Goal: Information Seeking & Learning: Learn about a topic

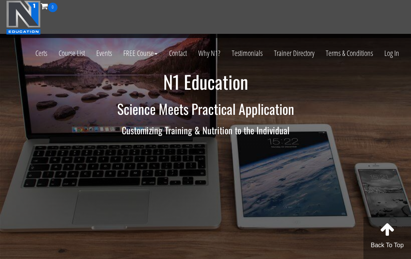
click at [393, 56] on link "Log In" at bounding box center [392, 53] width 26 height 37
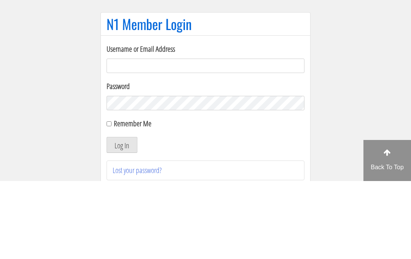
type input "[EMAIL_ADDRESS][DOMAIN_NAME]"
click at [122, 215] on button "Log In" at bounding box center [122, 223] width 31 height 16
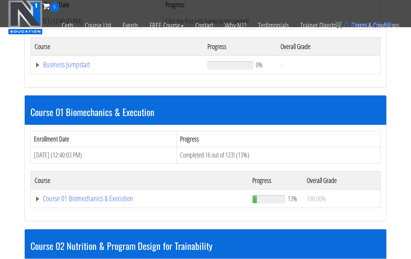
scroll to position [315, 0]
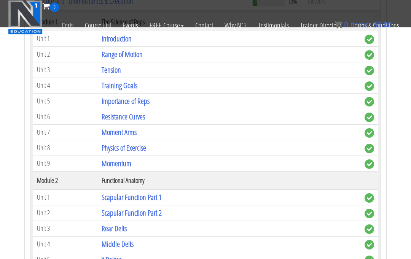
scroll to position [492, 0]
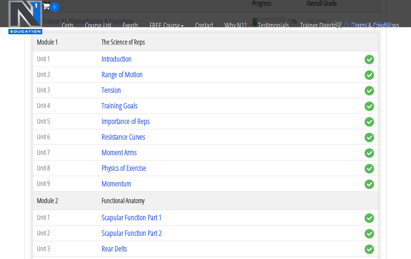
click at [107, 101] on link "Training Goals" at bounding box center [120, 106] width 36 height 10
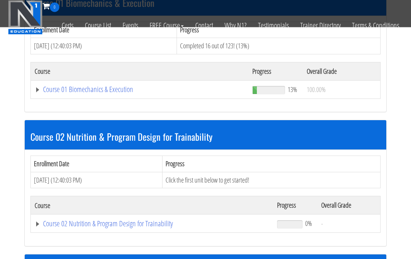
scroll to position [420, 0]
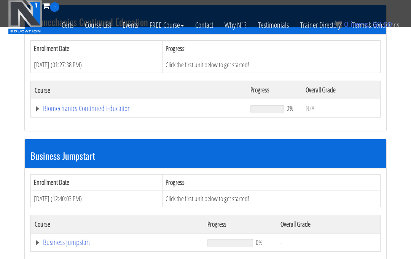
click at [60, 105] on link "Biomechanics Continued Education" at bounding box center [139, 109] width 208 height 8
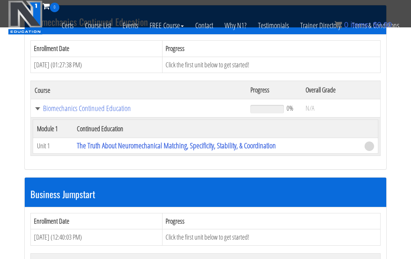
click at [98, 140] on link "The Truth About Neuromechanical Matching, Specificity, Stability, & Coordination" at bounding box center [176, 145] width 199 height 10
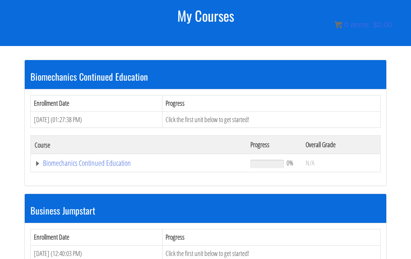
scroll to position [131, 0]
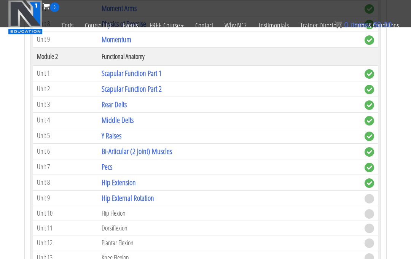
scroll to position [636, 0]
click at [112, 193] on link "Hip External Rotation" at bounding box center [128, 198] width 53 height 10
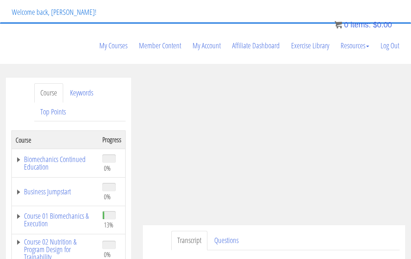
scroll to position [53, 0]
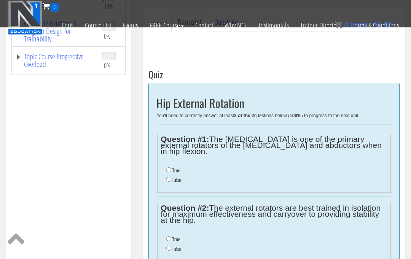
scroll to position [221, 0]
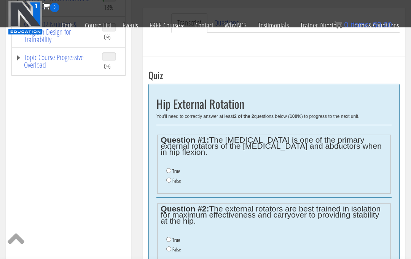
click at [180, 178] on label "False" at bounding box center [176, 181] width 8 height 6
click at [171, 178] on input "False" at bounding box center [168, 180] width 5 height 5
radio input "true"
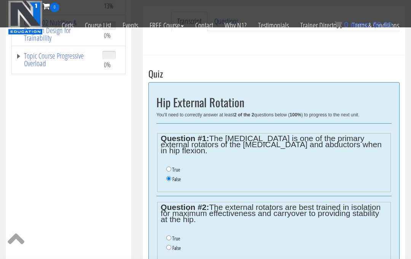
scroll to position [222, 0]
click at [177, 246] on label "False" at bounding box center [176, 249] width 8 height 6
click at [171, 246] on input "False" at bounding box center [168, 248] width 5 height 5
radio input "true"
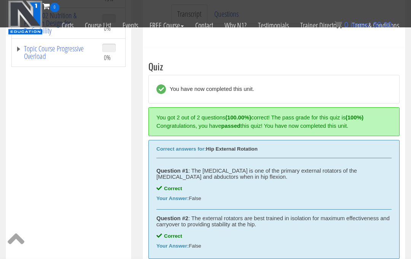
scroll to position [237, 0]
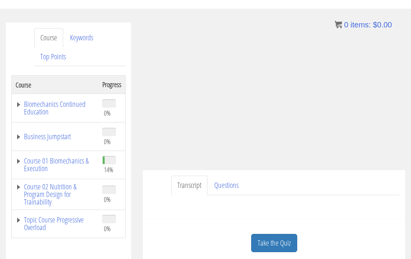
scroll to position [108, 0]
click at [225, 176] on link "Questions" at bounding box center [226, 185] width 37 height 19
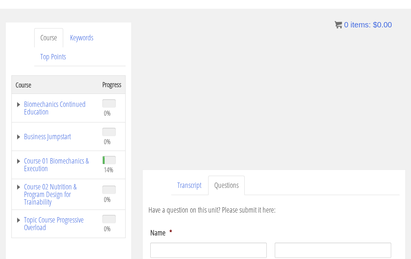
click at [186, 176] on link "Transcript" at bounding box center [189, 185] width 36 height 19
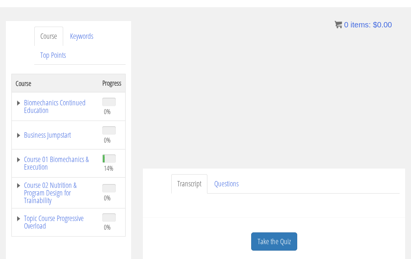
scroll to position [88, 0]
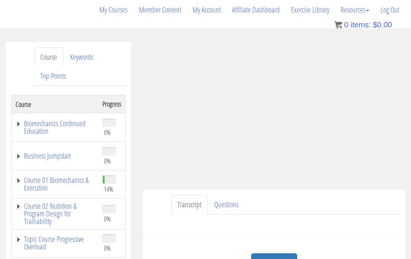
click at [32, 203] on link "Course 02 Nutrition & Program Design for Trainability" at bounding box center [55, 214] width 79 height 23
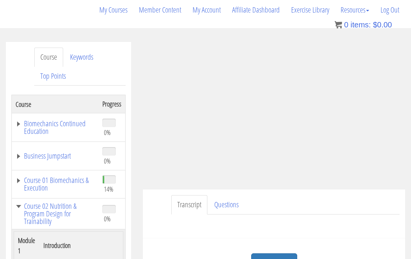
click at [33, 177] on link "Course 01 Biomechanics & Execution" at bounding box center [55, 184] width 79 height 15
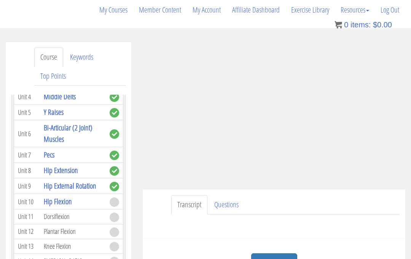
scroll to position [380, 0]
